Goal: Navigation & Orientation: Find specific page/section

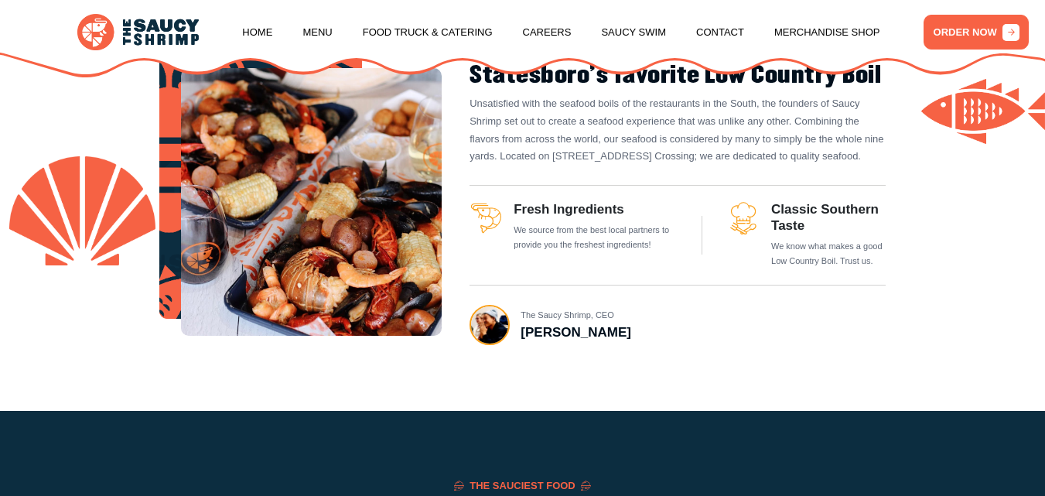
scroll to position [607, 0]
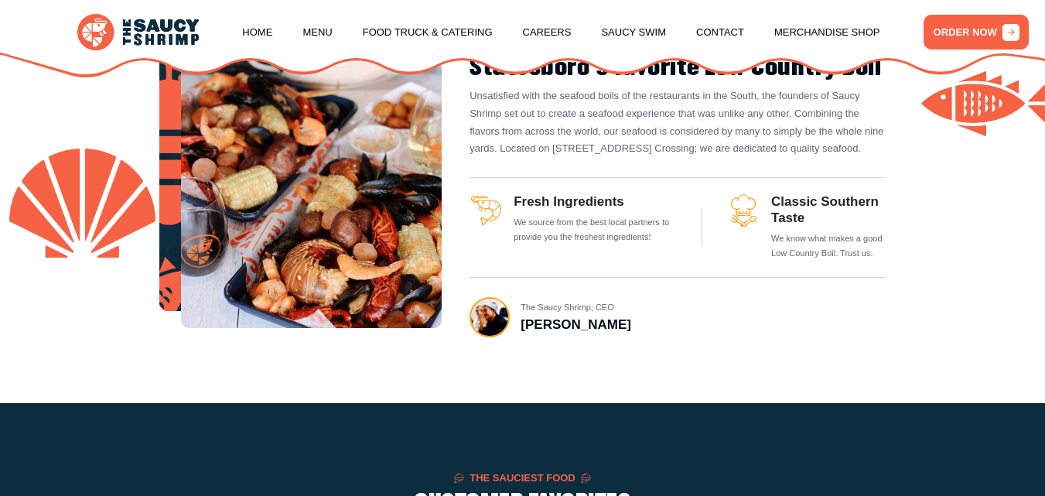
click at [576, 210] on h3 "Fresh Ingredients" at bounding box center [596, 201] width 164 height 15
click at [804, 226] on h3 "Classic Southern Taste" at bounding box center [828, 210] width 115 height 32
click at [753, 227] on icon at bounding box center [743, 210] width 32 height 32
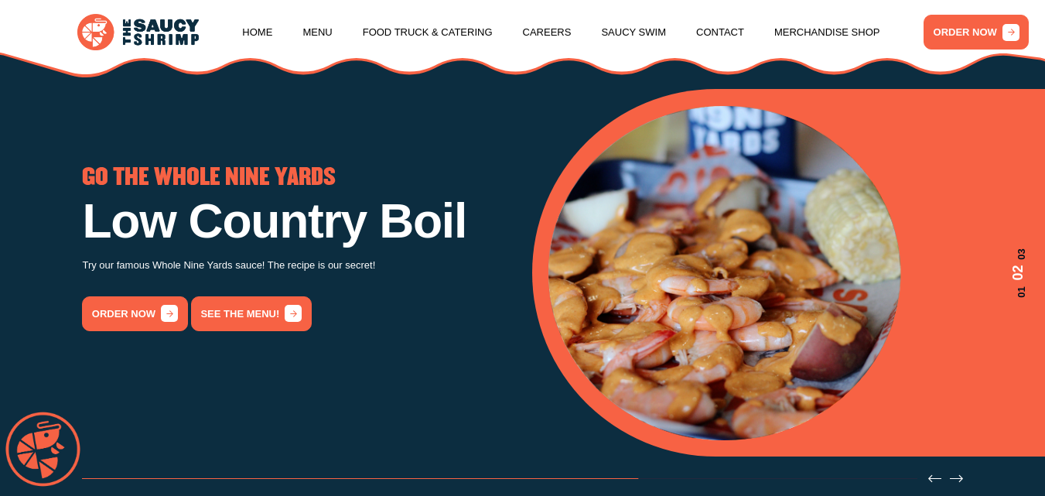
scroll to position [0, 0]
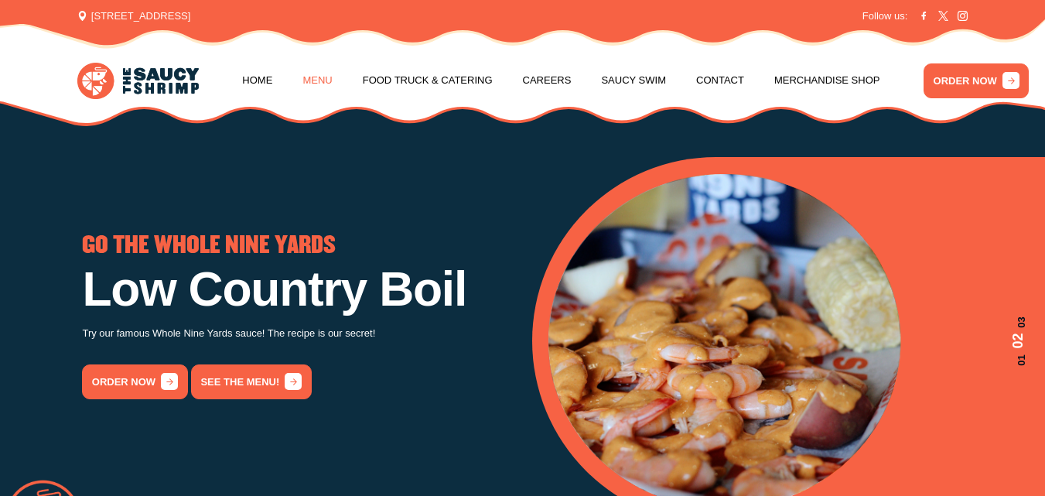
click at [320, 79] on link "Menu" at bounding box center [317, 80] width 29 height 59
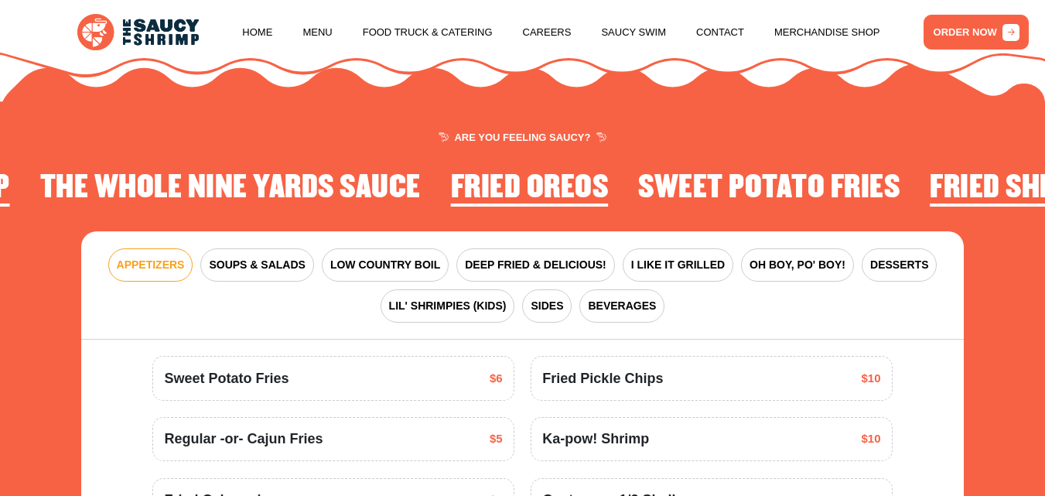
scroll to position [1572, 0]
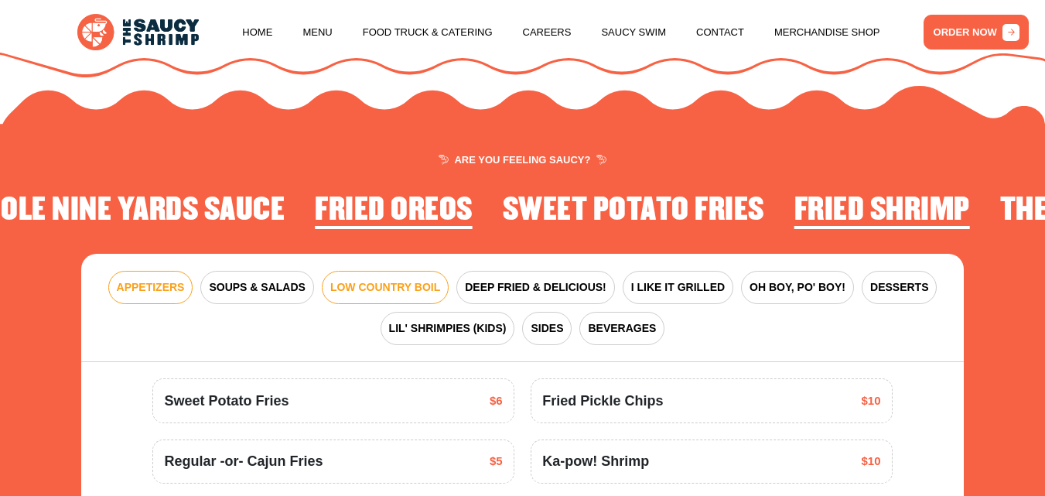
click at [392, 296] on span "LOW COUNTRY BOIL" at bounding box center [385, 287] width 110 height 16
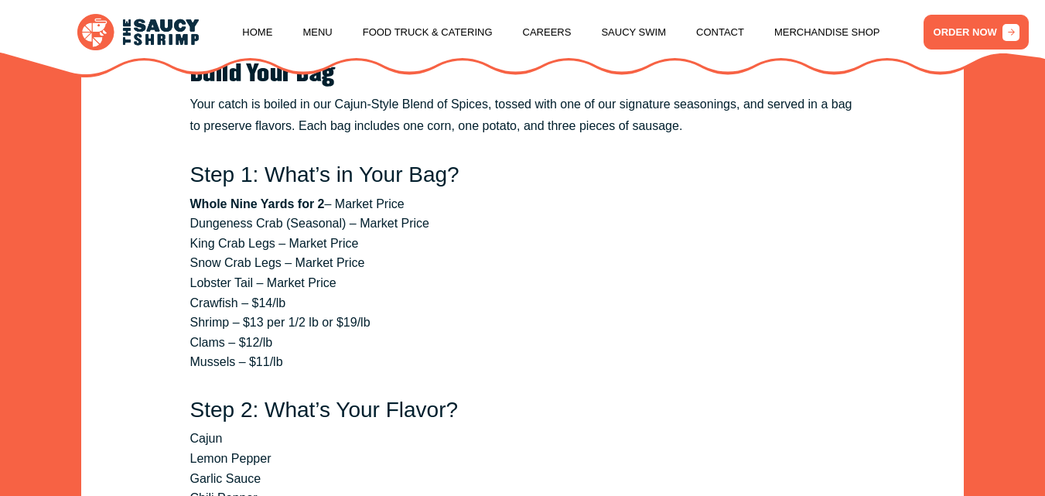
scroll to position [1189, 0]
